Goal: Task Accomplishment & Management: Manage account settings

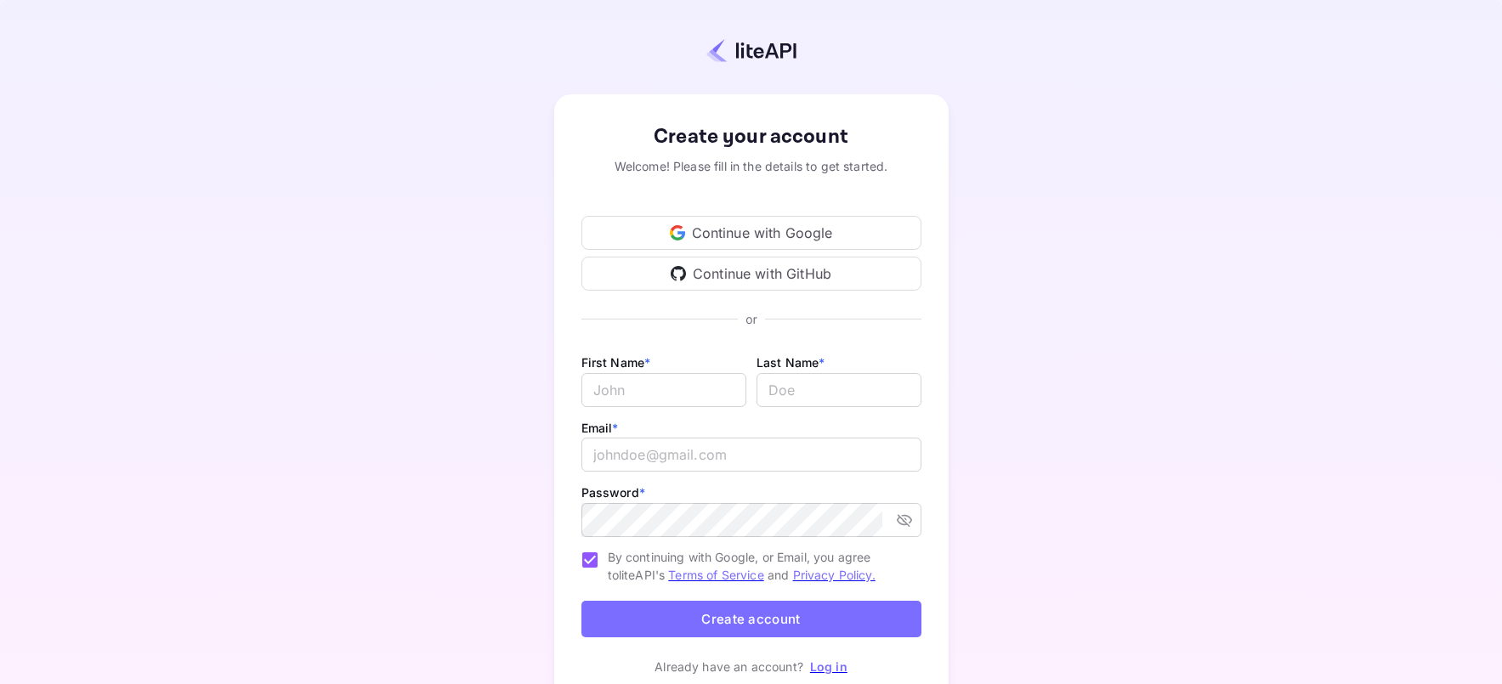
click at [725, 224] on div "Continue with Google" at bounding box center [751, 233] width 340 height 34
click at [693, 242] on div "Continue with Google" at bounding box center [751, 233] width 340 height 34
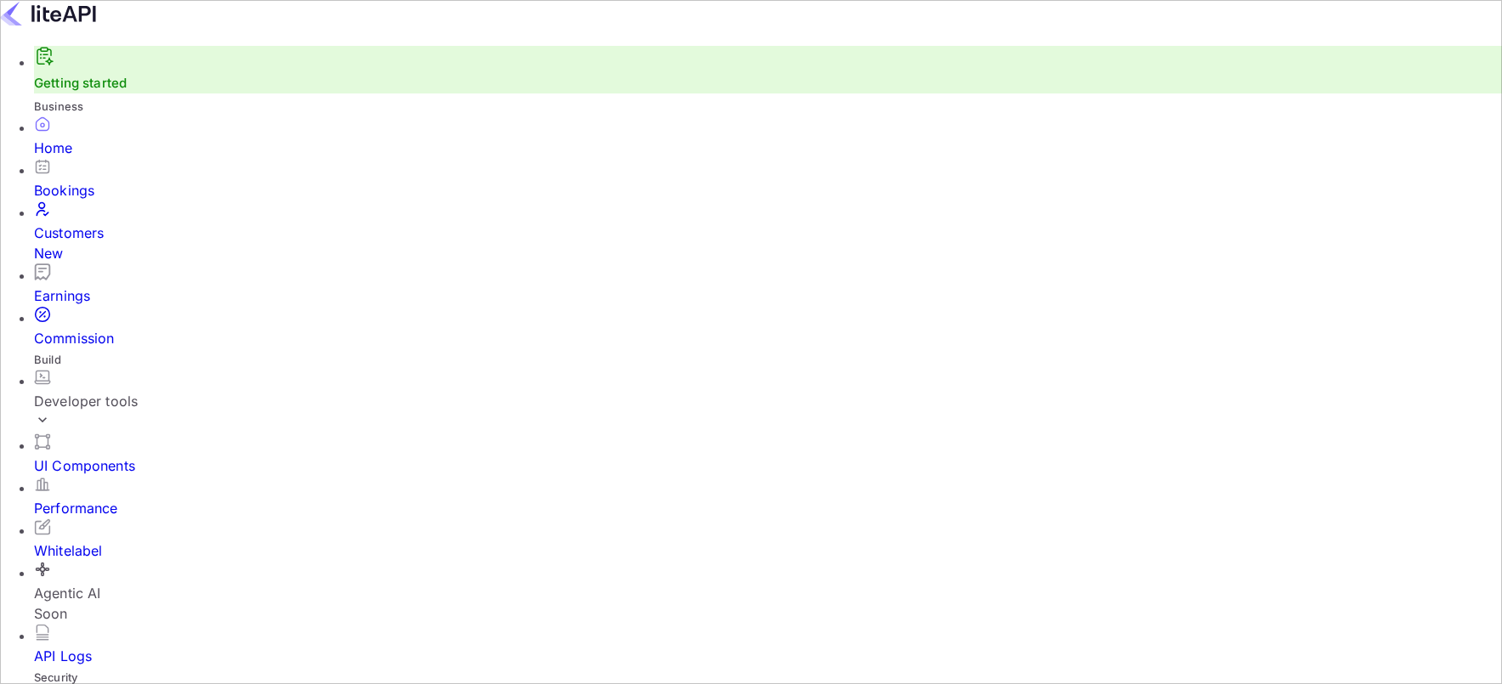
scroll to position [14, 14]
click at [94, 391] on div "Developer tools" at bounding box center [768, 401] width 1468 height 20
click at [105, 447] on p "API docs and SDKs" at bounding box center [114, 457] width 127 height 20
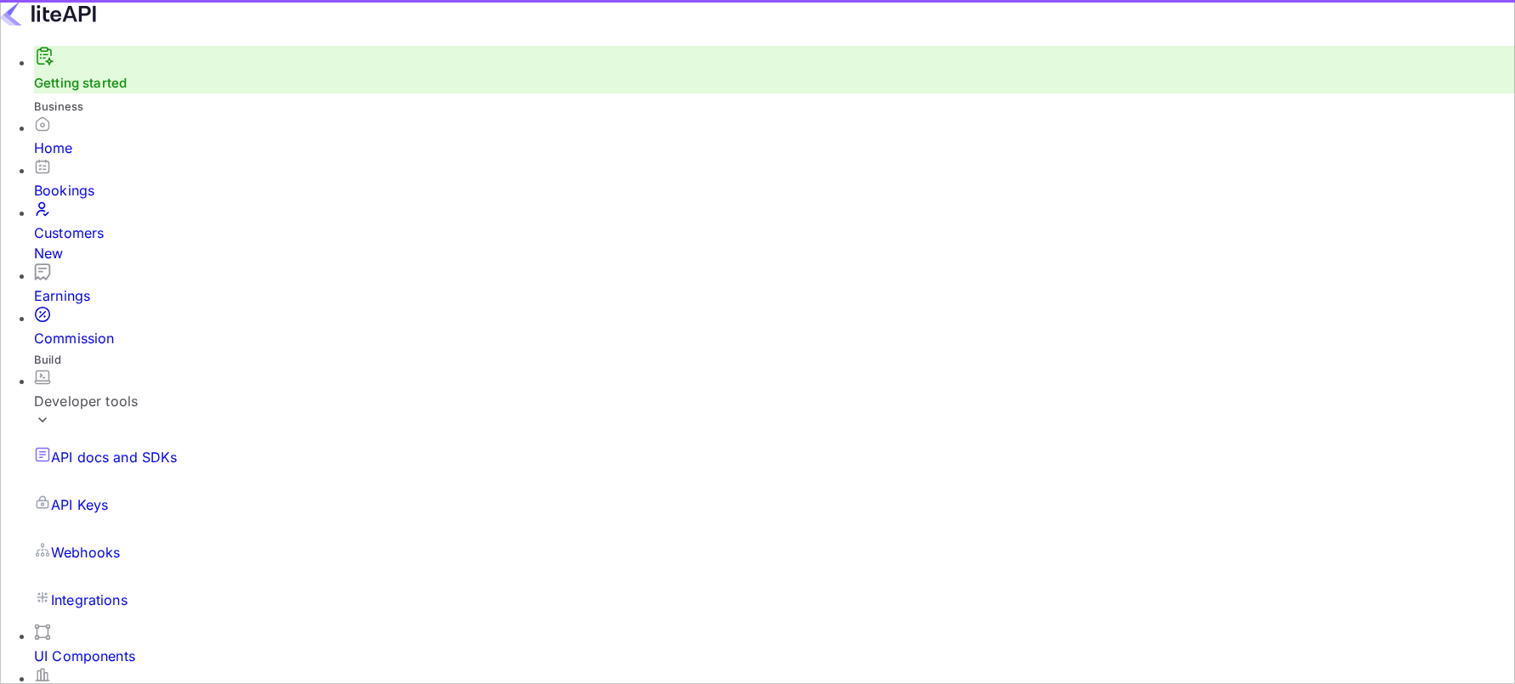
click at [93, 495] on p "API Keys" at bounding box center [79, 505] width 57 height 20
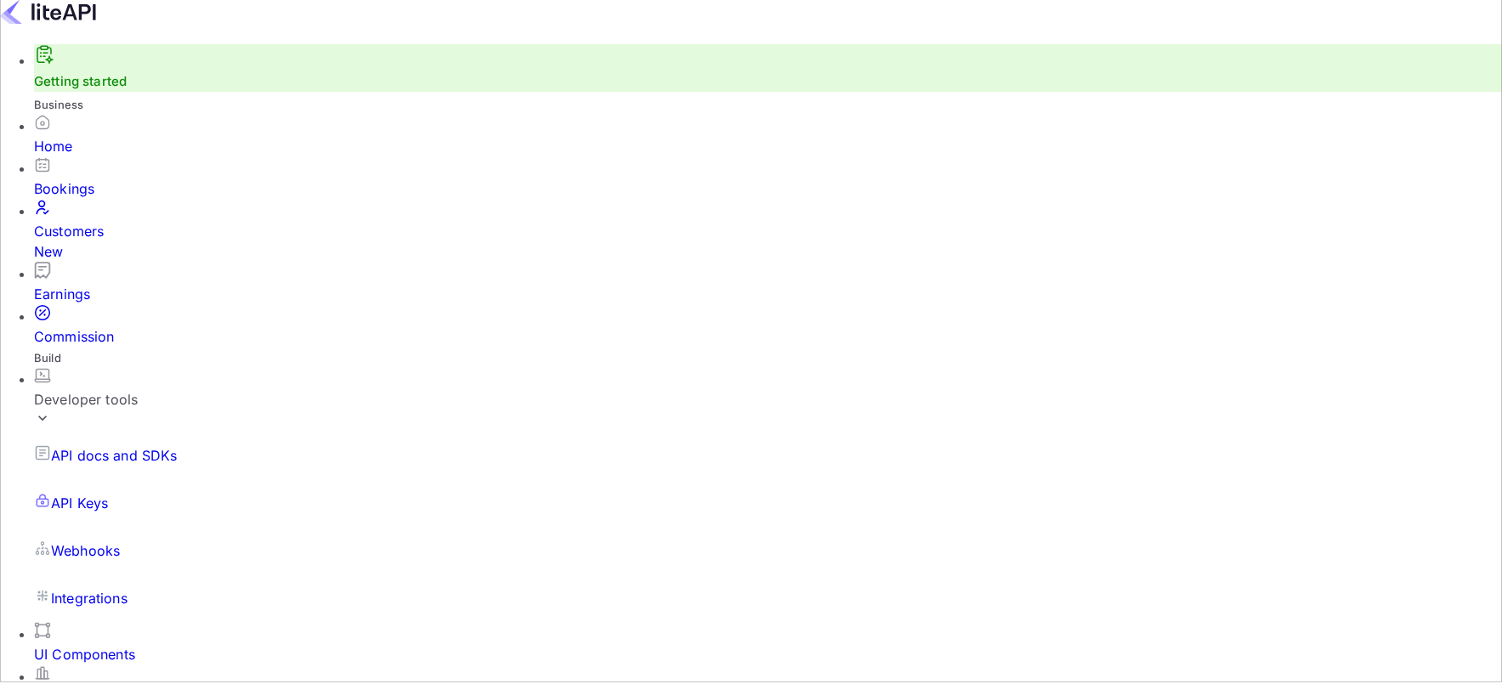
scroll to position [11, 0]
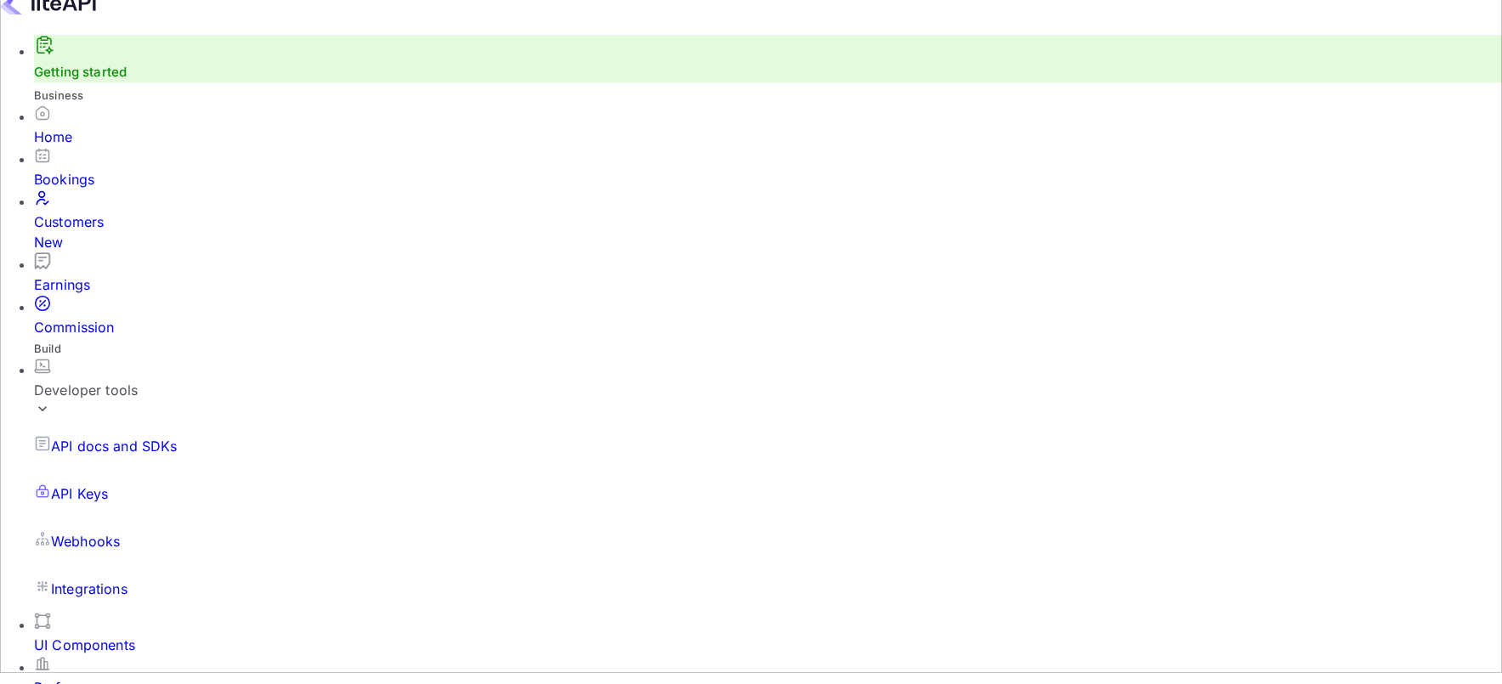
drag, startPoint x: 65, startPoint y: 48, endPoint x: 70, endPoint y: 30, distance: 18.6
drag, startPoint x: 70, startPoint y: 30, endPoint x: 56, endPoint y: 21, distance: 16.0
click at [56, 16] on img at bounding box center [48, 2] width 96 height 27
click at [68, 16] on img at bounding box center [48, 2] width 96 height 27
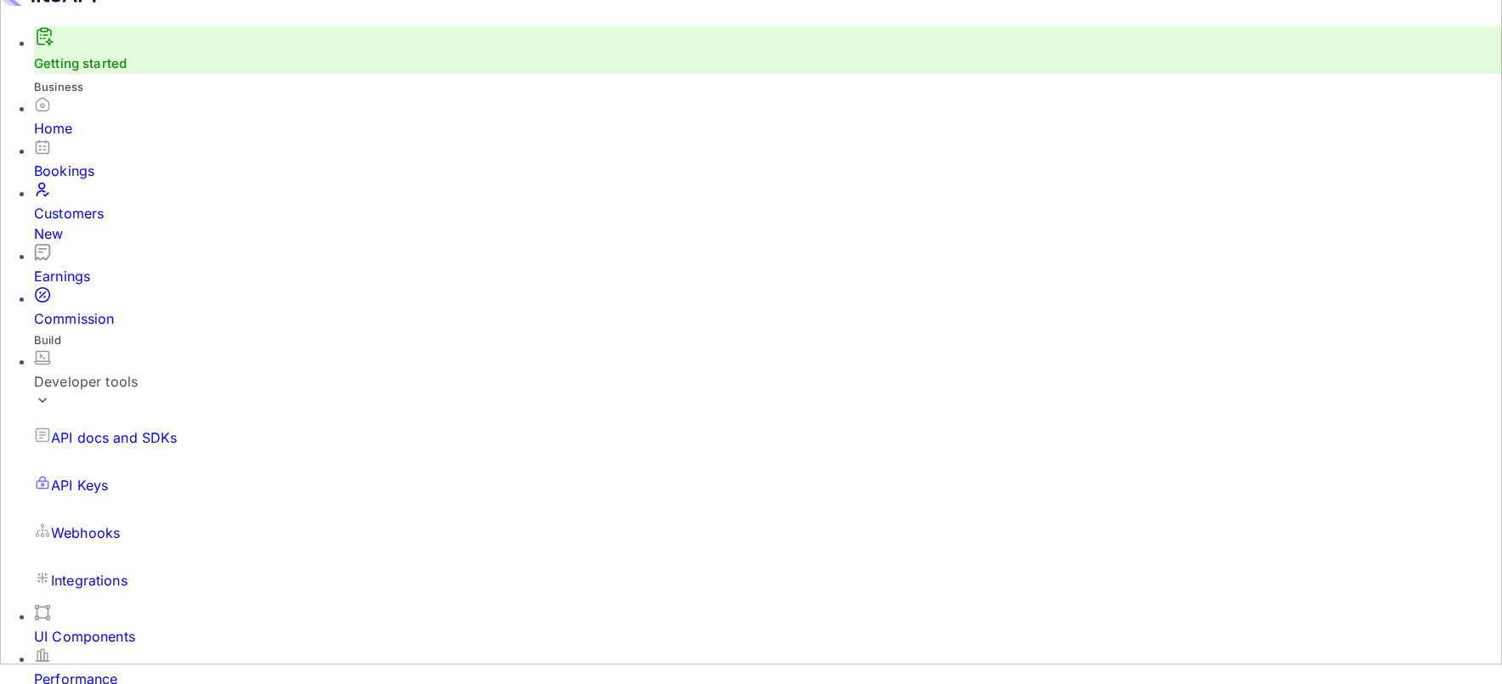
scroll to position [0, 0]
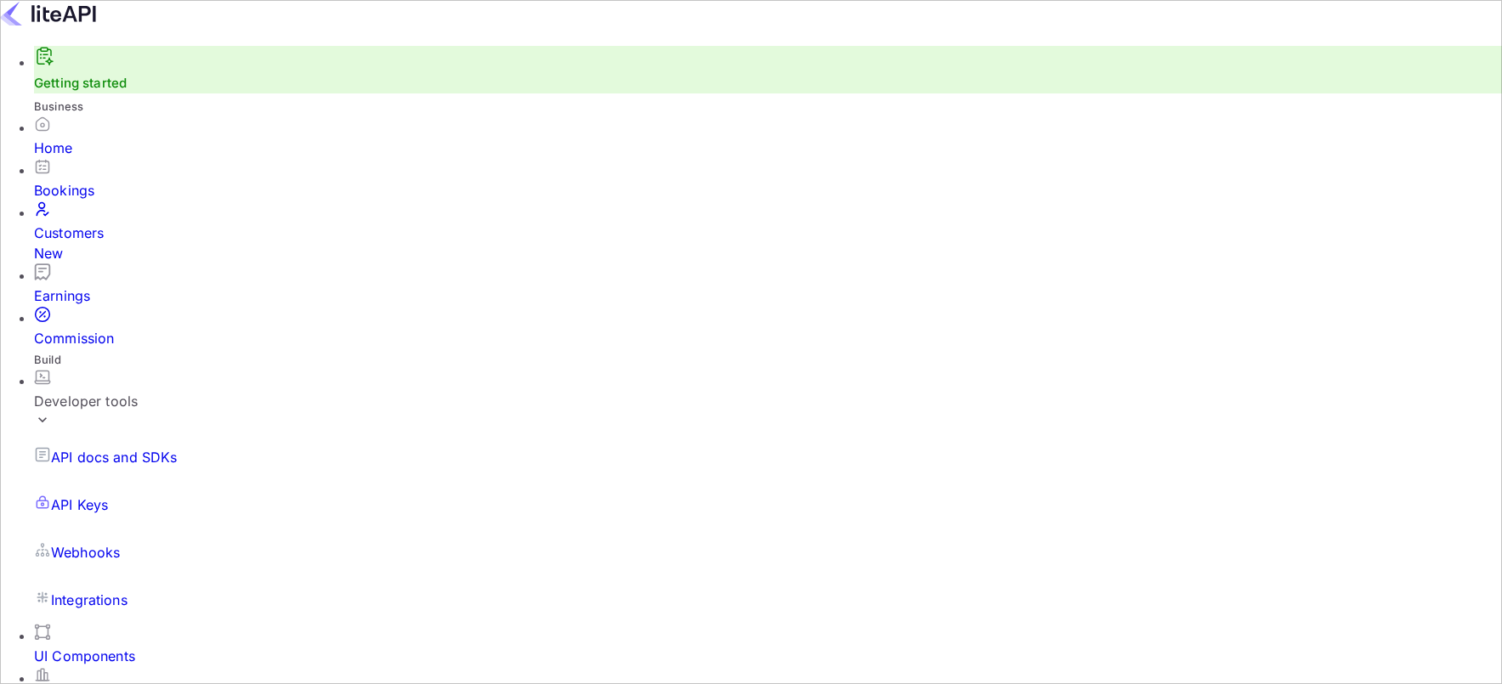
click at [100, 447] on p "API docs and SDKs" at bounding box center [114, 457] width 127 height 20
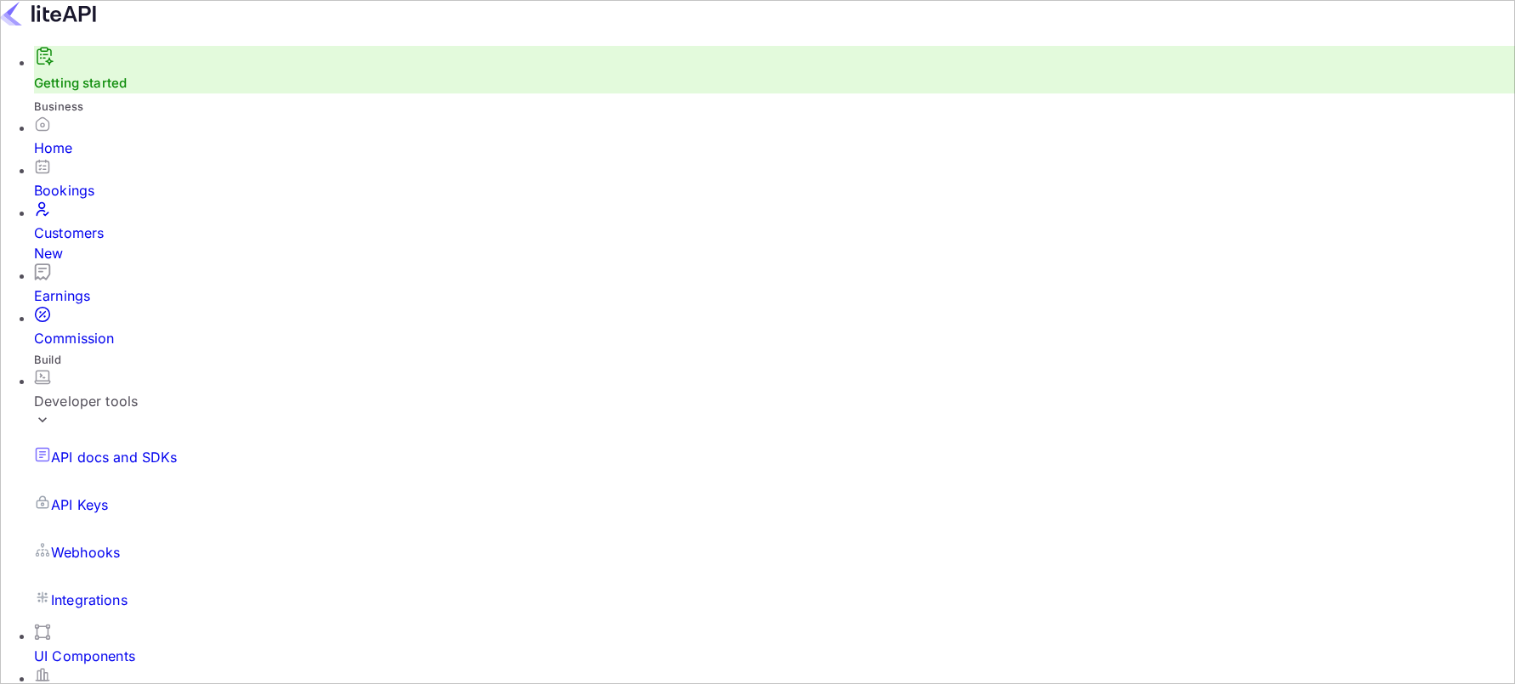
click at [111, 481] on link "API Keys" at bounding box center [774, 505] width 1481 height 48
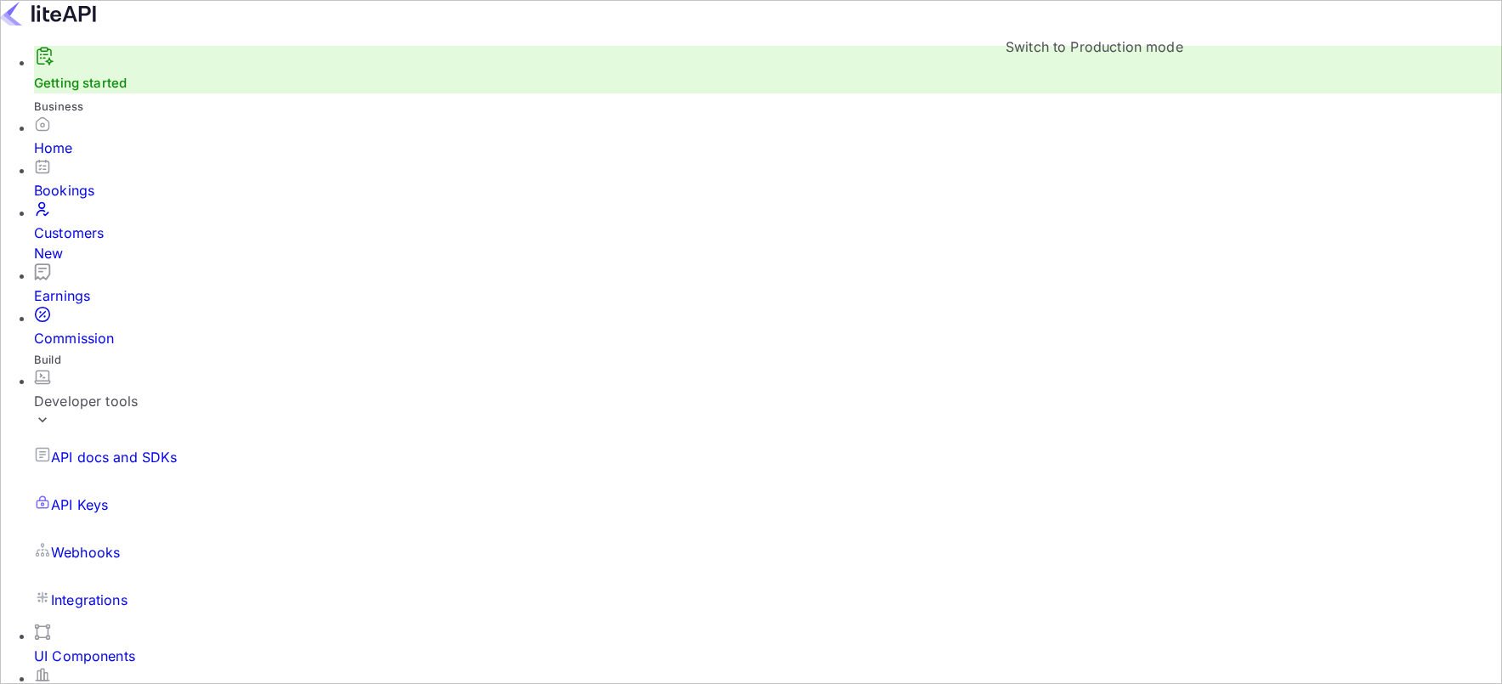
click at [1128, 28] on input "Switch to Production mode" at bounding box center [751, 342] width 1502 height 684
checkbox input "false"
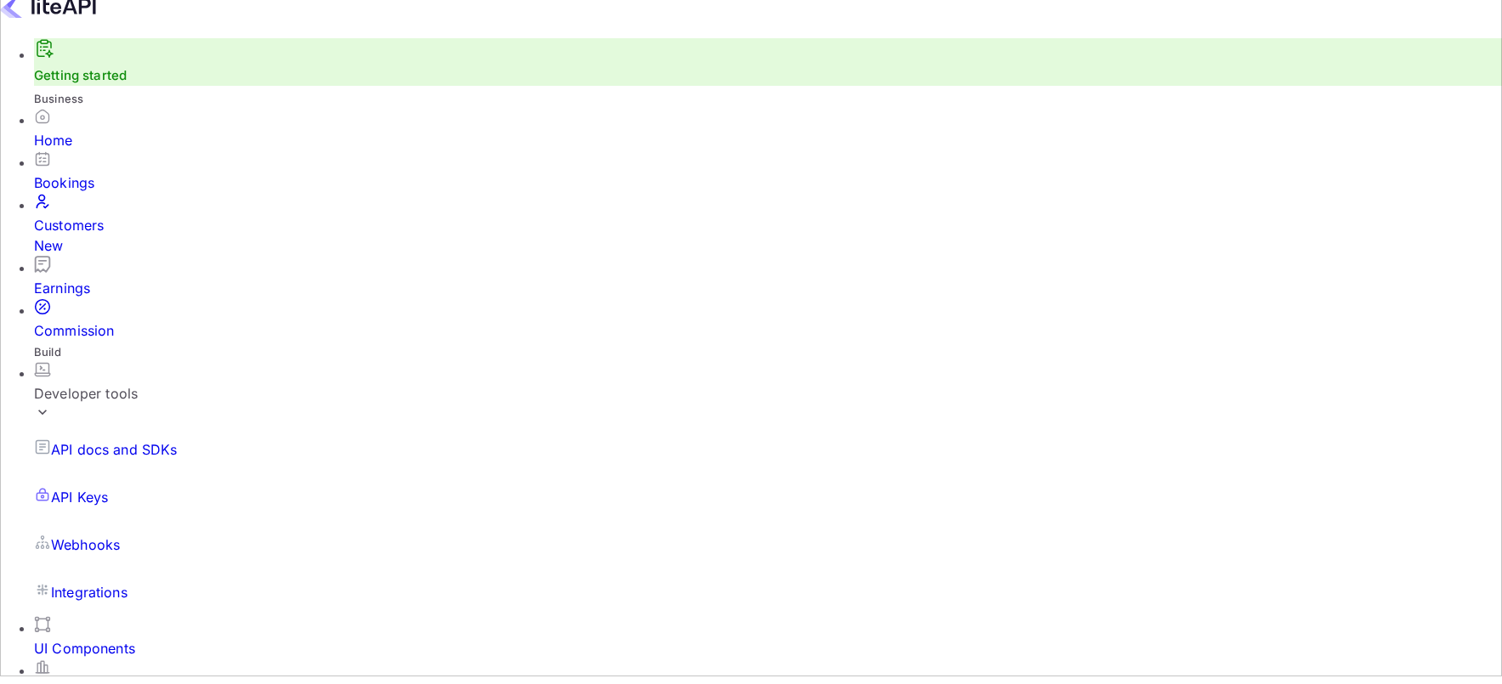
scroll to position [85, 0]
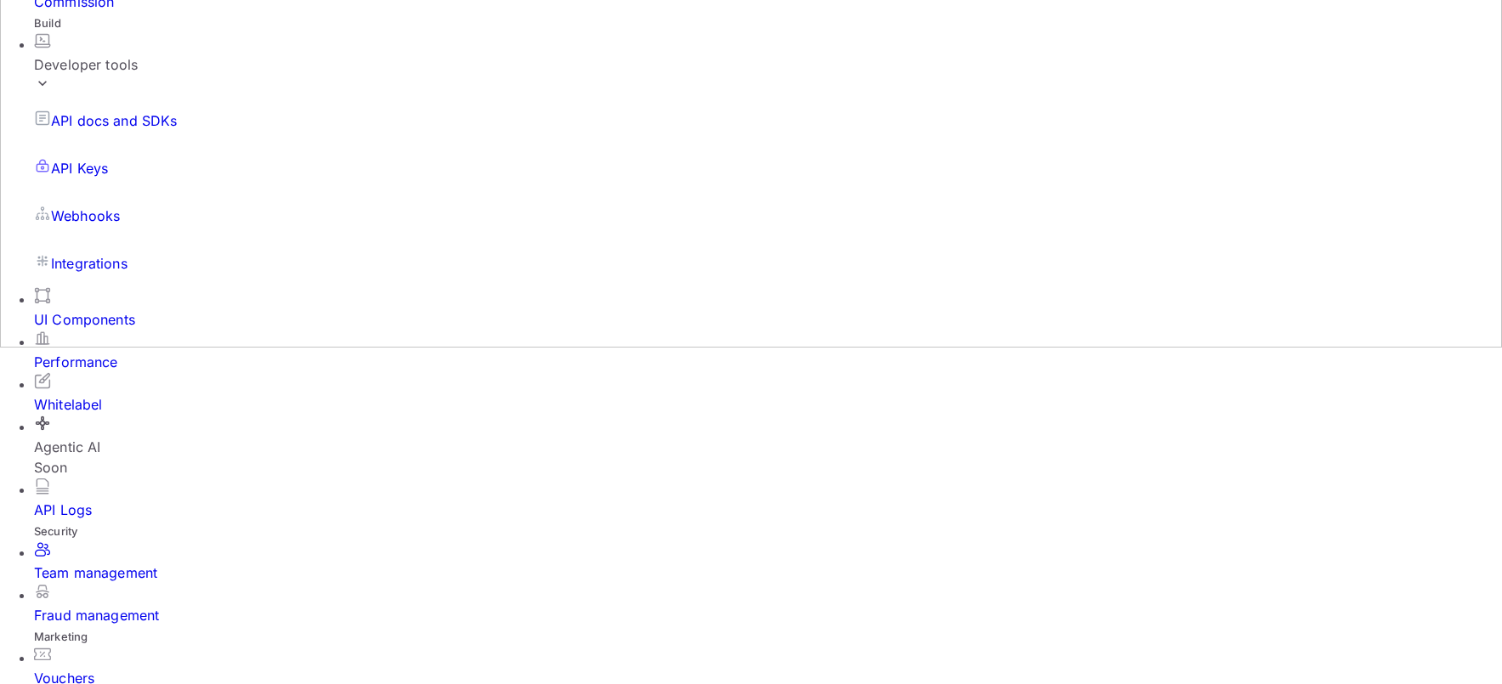
scroll to position [0, 0]
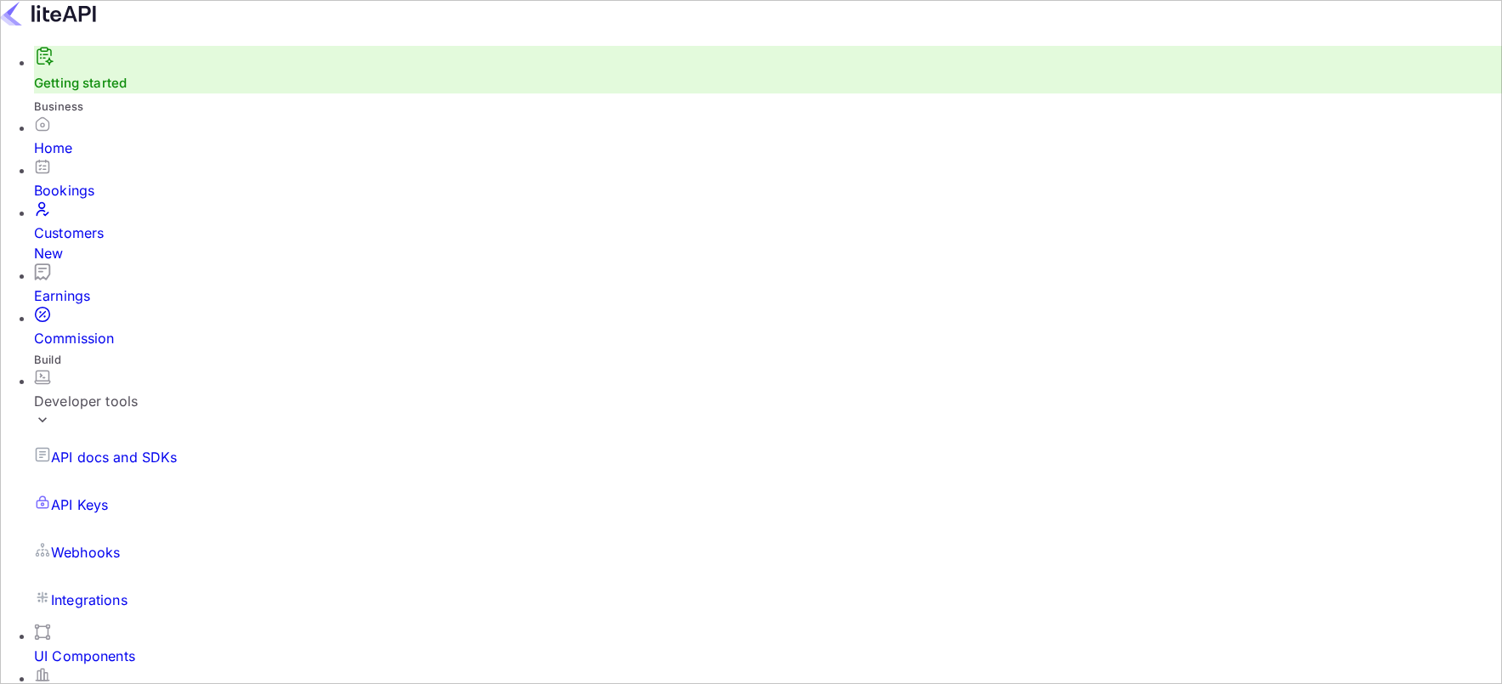
drag, startPoint x: 665, startPoint y: 0, endPoint x: 883, endPoint y: -84, distance: 234.1
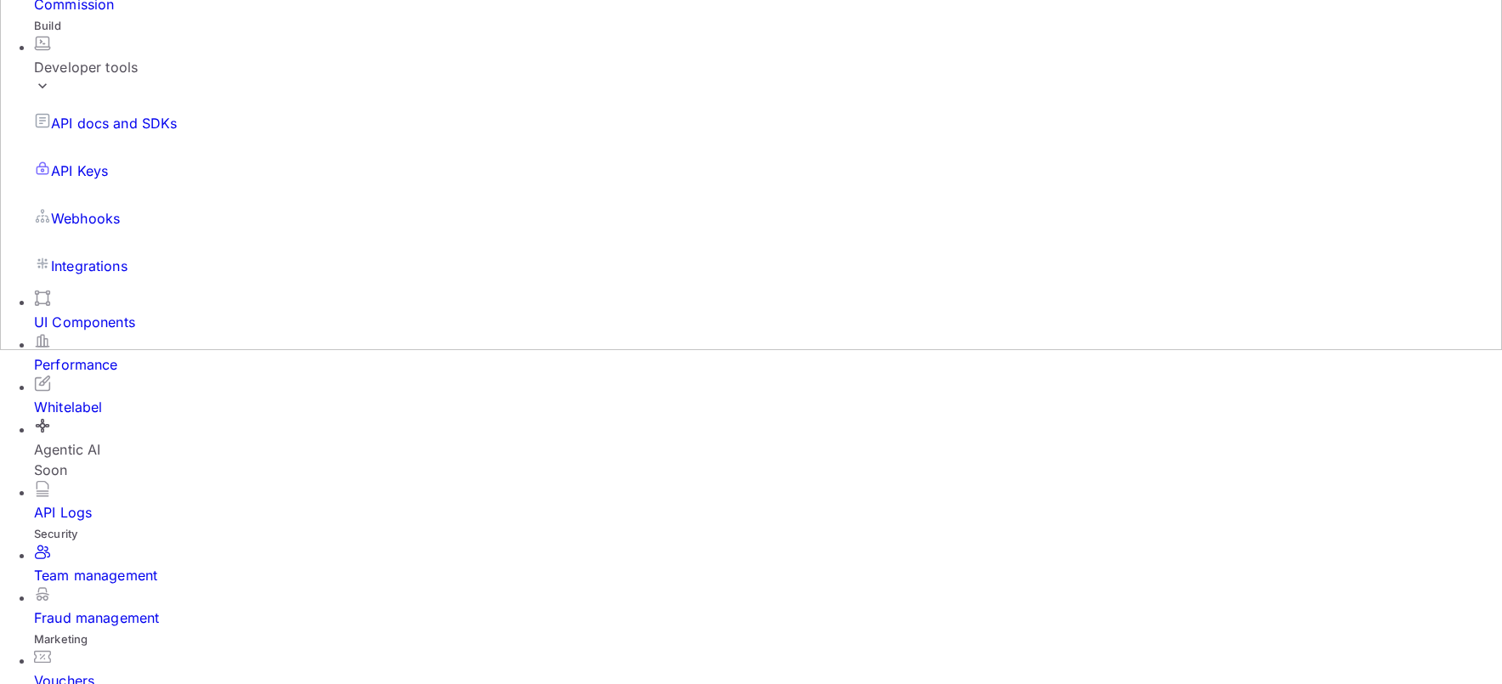
scroll to position [337, 0]
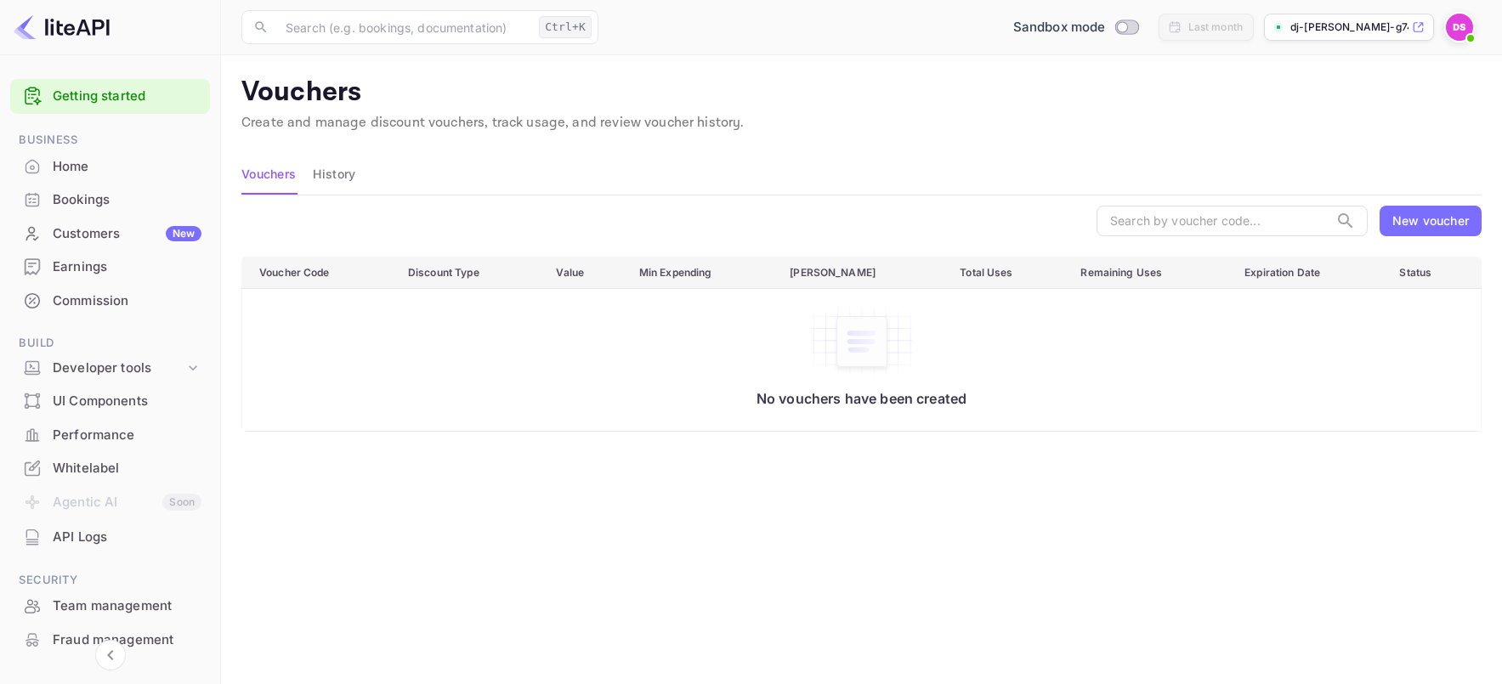
click at [443, 506] on div "Voucher Code Discount Type Value Min Expending Max Amount Total Uses Remaining …" at bounding box center [861, 483] width 1240 height 453
click at [108, 271] on div "Earnings" at bounding box center [127, 268] width 149 height 20
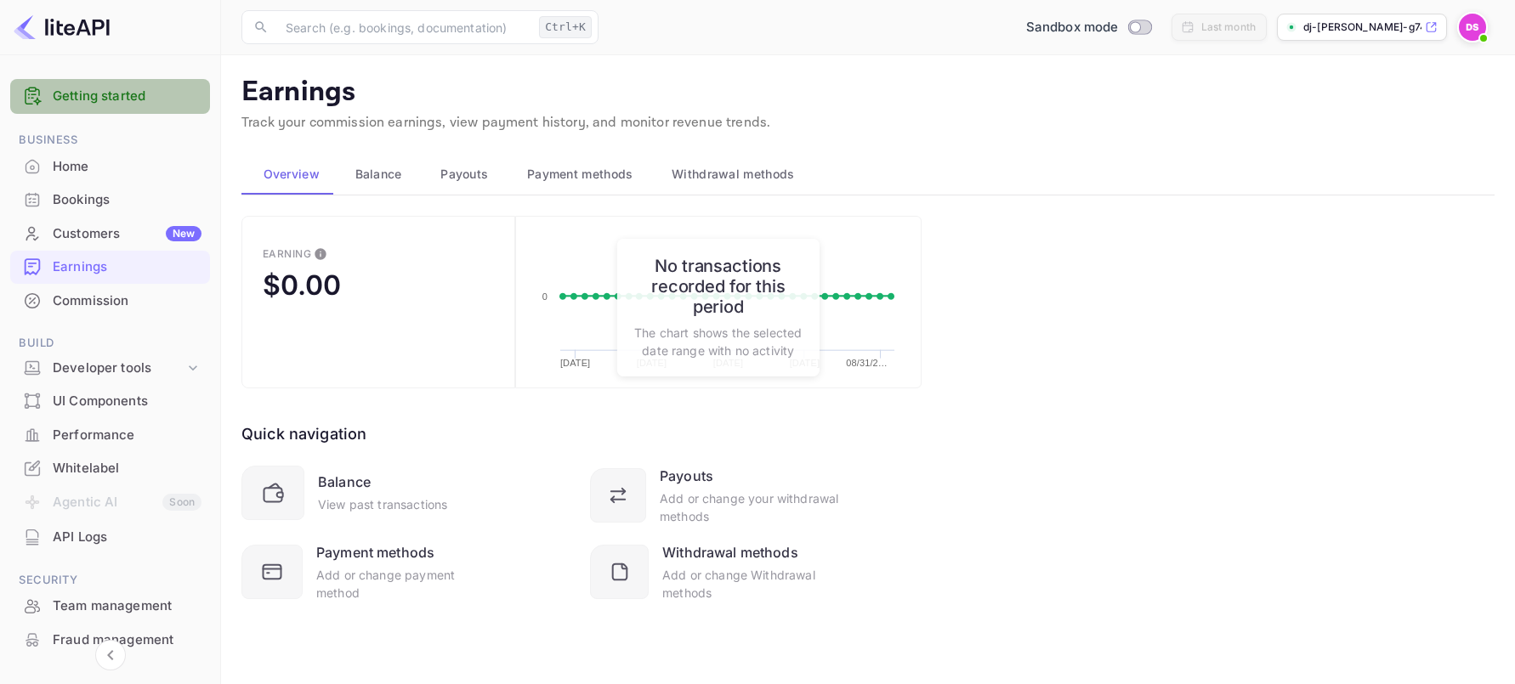
click at [127, 91] on link "Getting started" at bounding box center [127, 97] width 149 height 20
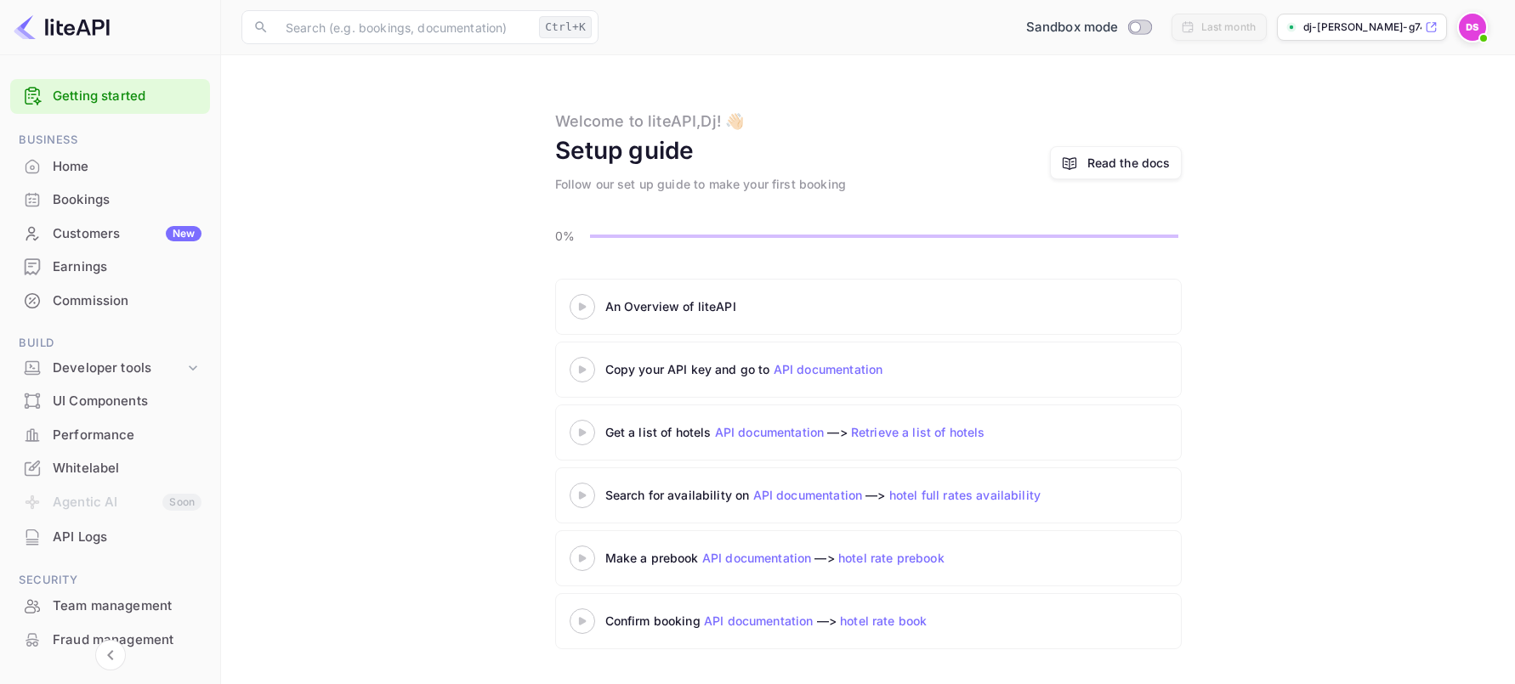
click at [584, 317] on div at bounding box center [581, 306] width 25 height 25
click at [592, 308] on icon at bounding box center [581, 307] width 59 height 8
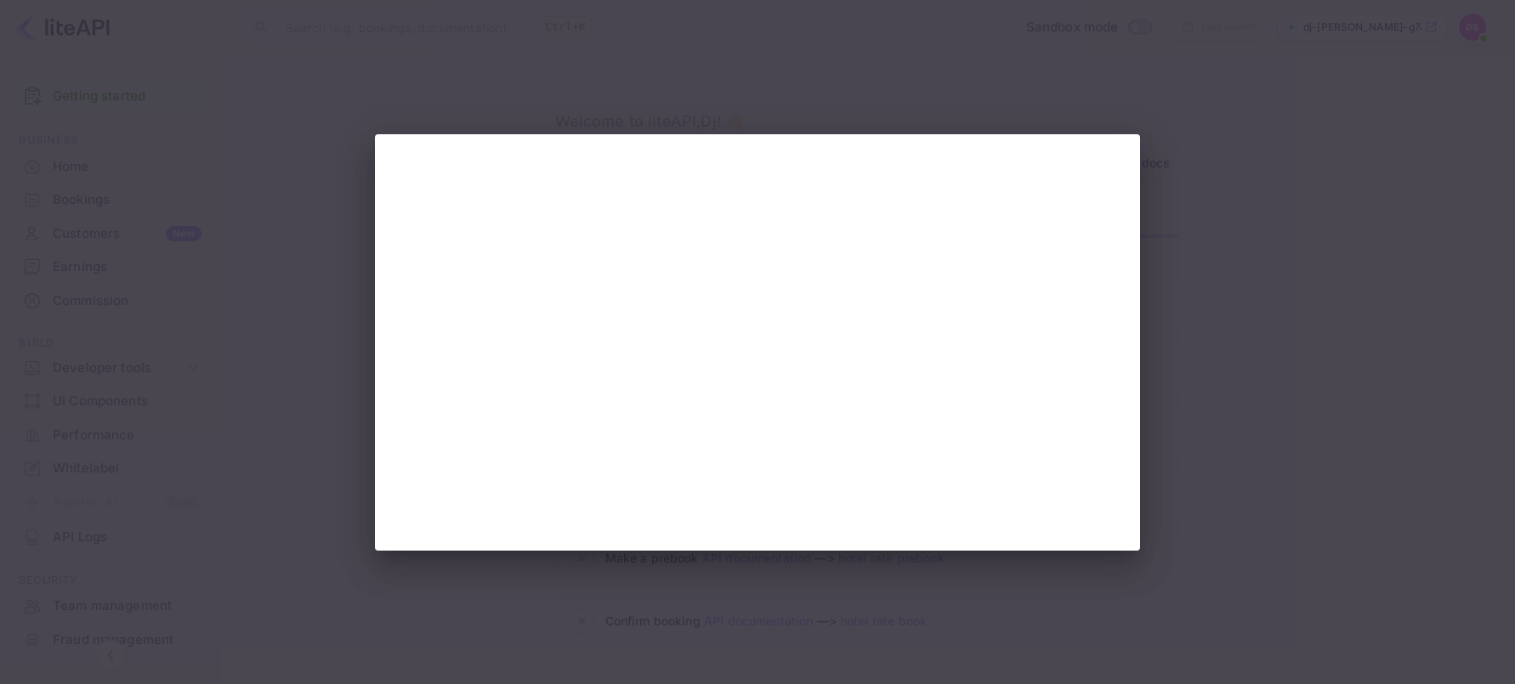
click at [1333, 177] on div at bounding box center [757, 342] width 1515 height 684
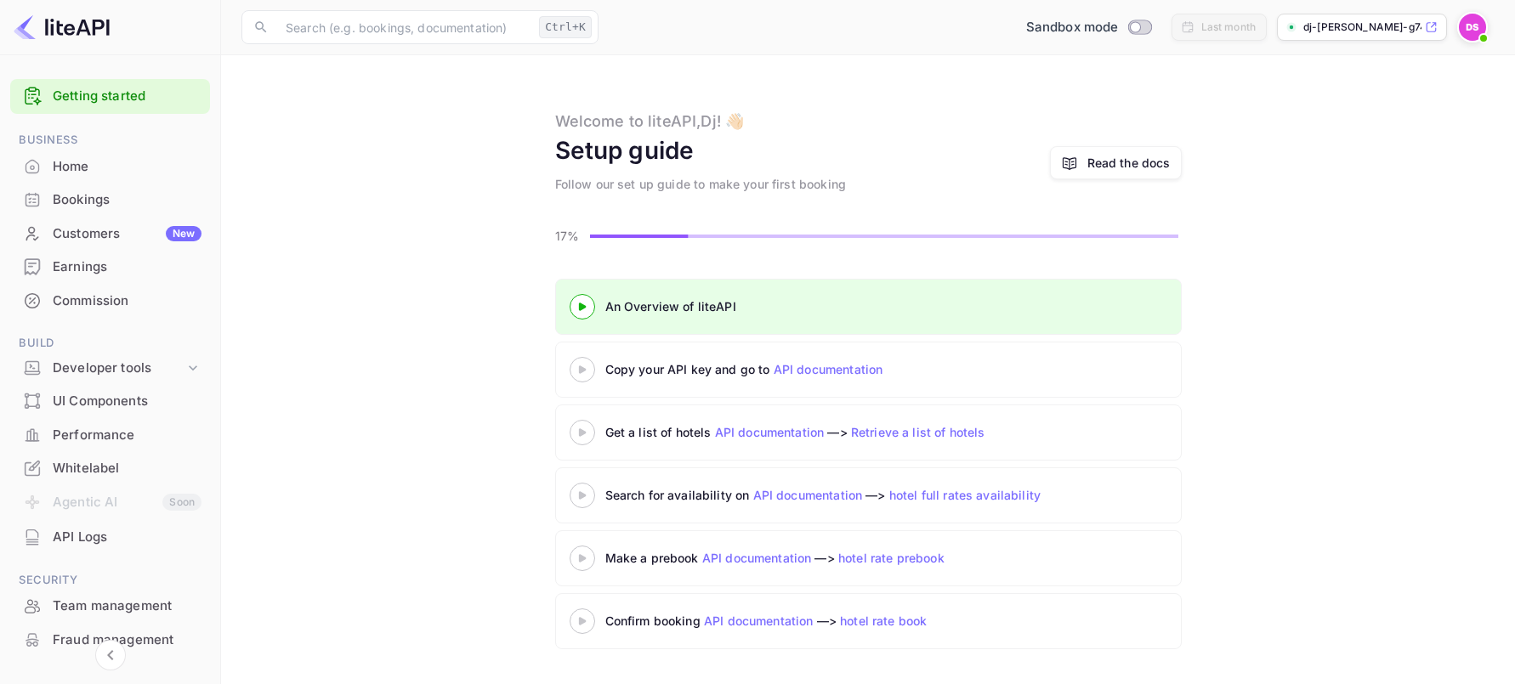
click at [587, 374] on icon at bounding box center [581, 369] width 59 height 8
